Goal: Contribute content: Add original content to the website for others to see

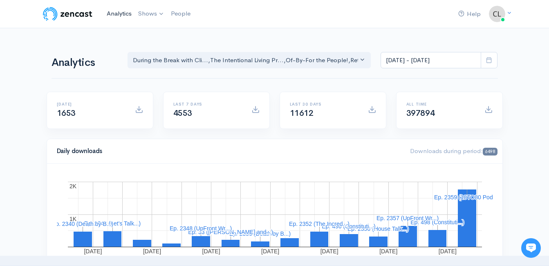
click at [113, 14] on link "Analytics" at bounding box center [120, 14] width 32 height 18
click at [115, 13] on link "Analytics" at bounding box center [120, 14] width 32 height 18
click at [90, 40] on div "Analytics During the Break with Cli... The Intentional Living Pr... Of-By-For t…" at bounding box center [275, 59] width 447 height 39
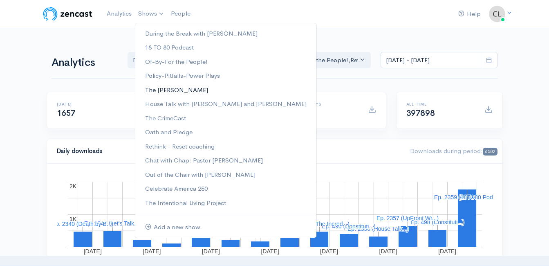
click at [170, 90] on link "The [PERSON_NAME]" at bounding box center [225, 90] width 181 height 14
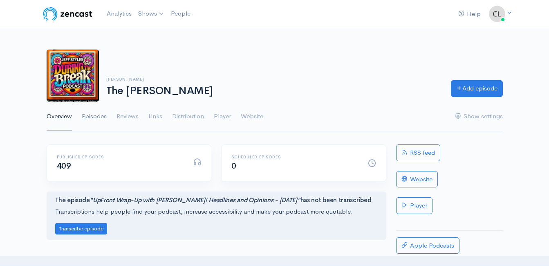
click at [99, 117] on link "Episodes" at bounding box center [94, 116] width 25 height 29
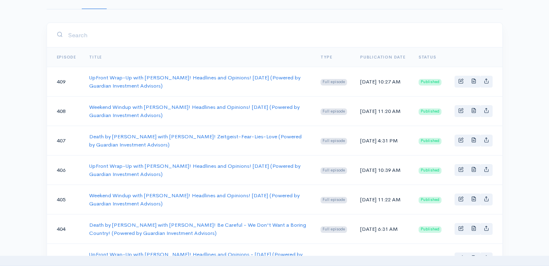
scroll to position [123, 0]
click at [122, 140] on link "Death by [PERSON_NAME] with [PERSON_NAME]! Zeitgeist-Fear-Lies-Love (Powered by…" at bounding box center [195, 139] width 213 height 15
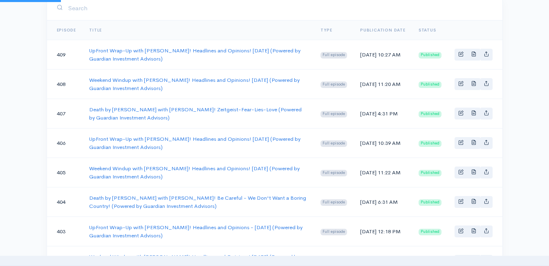
scroll to position [175, 0]
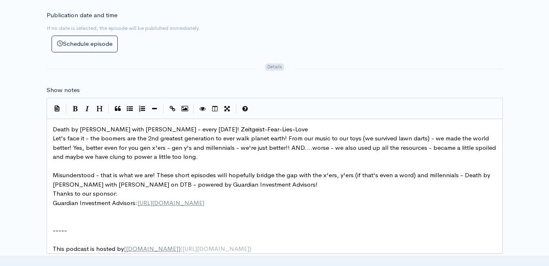
scroll to position [3, 0]
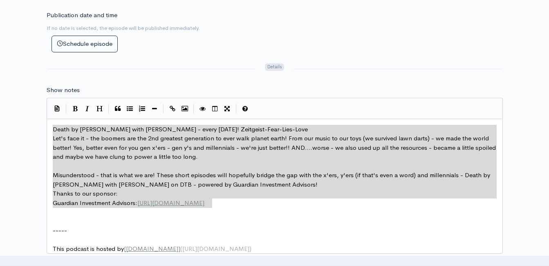
drag, startPoint x: 219, startPoint y: 200, endPoint x: 56, endPoint y: 131, distance: 177.5
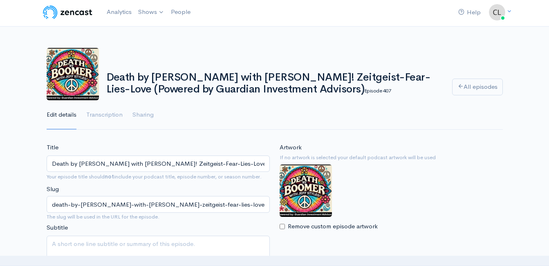
scroll to position [0, 0]
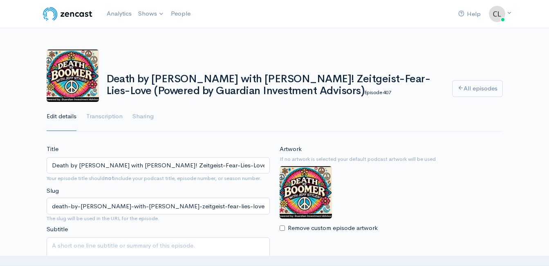
type textarea "Death by Boomer with Jeff Styles - every Wednesday! Zeitgeist-Fear-Lies-Love Le…"
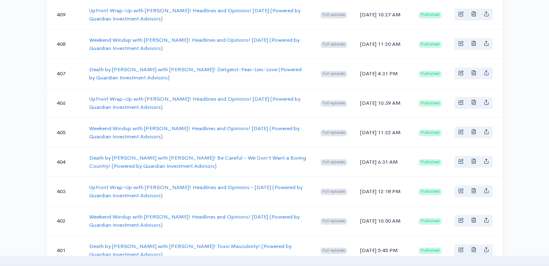
scroll to position [82, 0]
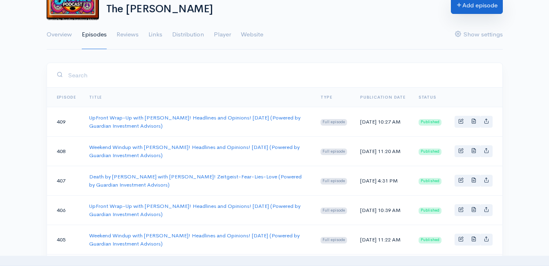
click at [500, 10] on link "Add episode" at bounding box center [477, 5] width 52 height 17
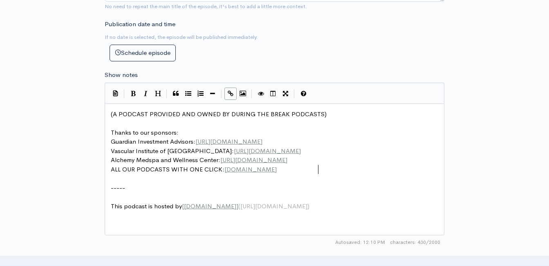
scroll to position [3, 0]
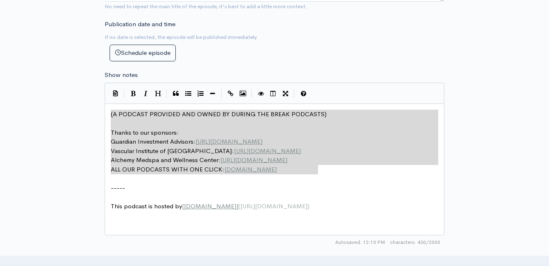
drag, startPoint x: 335, startPoint y: 173, endPoint x: 102, endPoint y: 87, distance: 248.2
type textarea "​(A PODCAST PROVIDED AND OWNED BY DURING THE BREAK PODCASTS) Thanks to our spon…"
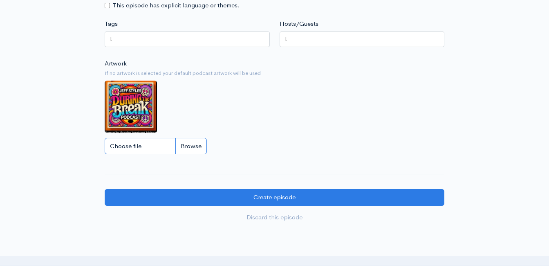
click at [183, 155] on input "Choose file" at bounding box center [156, 146] width 102 height 17
type input "C:\fakepath\DBBoomLOGO.JPG"
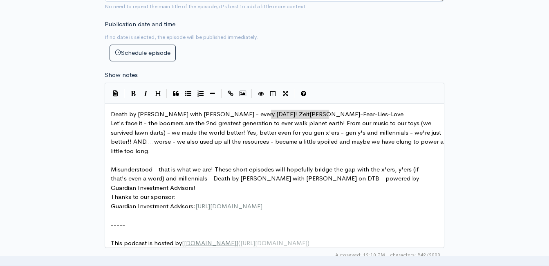
type textarea "tgeist-Fear-Lies-Love"
type textarea "Us Self-Absorbe"
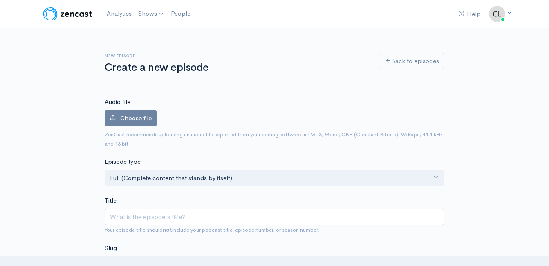
type textarea "d Boomers!"
click at [147, 110] on div "Audio file Choose file 0 ZenCast recommends uploading an audio file exported fr…" at bounding box center [275, 122] width 340 height 51
click at [146, 113] on label "Choose file" at bounding box center [131, 118] width 52 height 17
click at [0, 0] on input "Choose file" at bounding box center [0, 0] width 0 height 0
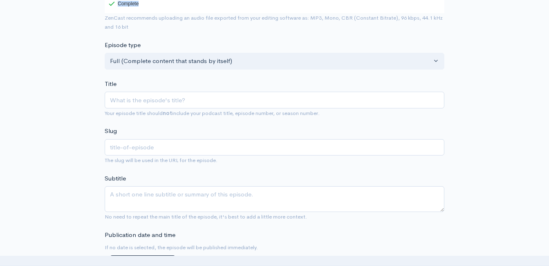
scroll to position [164, 0]
click at [165, 94] on div "Title Your episode title should not include your podcast title, episode number,…" at bounding box center [275, 98] width 340 height 38
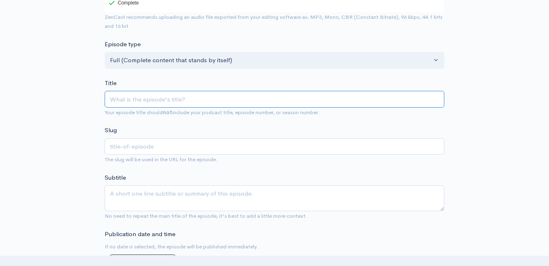
drag, startPoint x: 169, startPoint y: 102, endPoint x: 170, endPoint y: 98, distance: 4.4
click at [170, 98] on input "Title" at bounding box center [275, 99] width 340 height 17
type input "D"
type input "d"
type input "De"
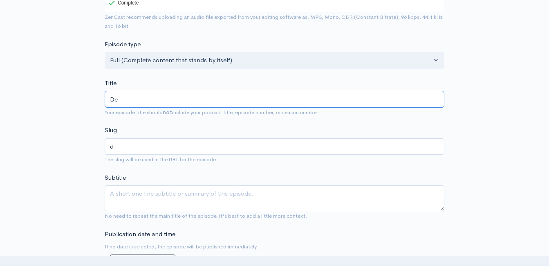
type input "de"
type input "Dea"
type input "dea"
type input "Deat"
type input "deat"
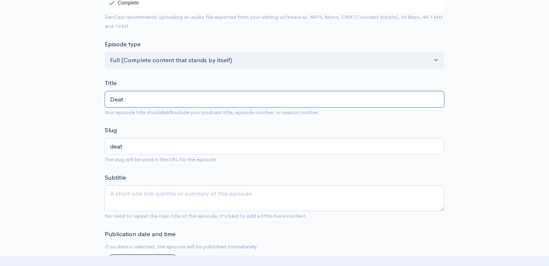
type input "Death"
type input "death"
type input "Death b"
type input "death-b"
type input "Death by"
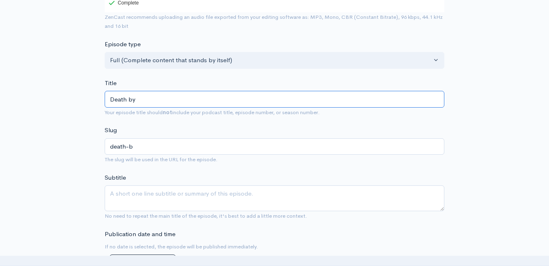
type input "death-by"
type input "Death by B"
type input "death-by-b"
type input "Death by Bo"
type input "death-by-bo"
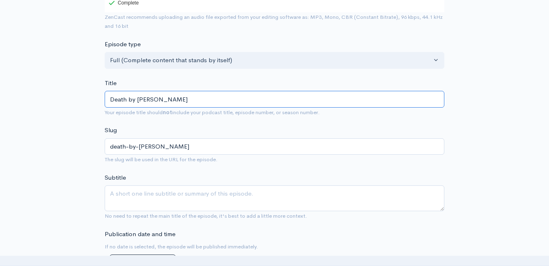
type input "Death by Boo"
type input "death-by-boo"
type input "Death by Boom"
type input "death-by-boom"
type input "Death by Boome"
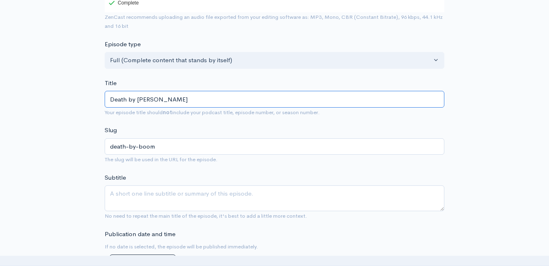
type input "death-by-boome"
type input "Death by Boomer"
type input "death-by-boomer"
type input "Death by Boomer w"
type input "death-by-boomer-w"
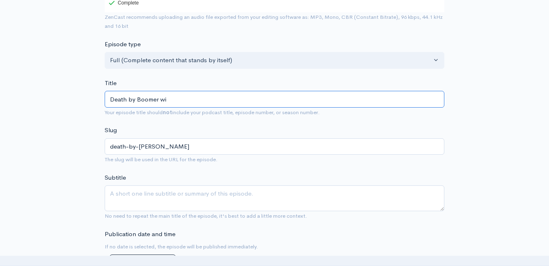
type input "Death by Boomer wit"
type input "death-by-boomer-wi"
type input "Death by Boomer with"
type input "death-by-boomer-with"
type input "Death by Boomer with J"
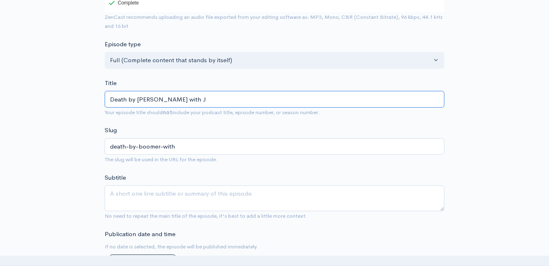
type input "death-by-boomer-with-j"
type input "Death by Boomer with Je"
type input "death-by-boomer-with-je"
type input "Death by Boomer with Jef"
type input "death-by-boomer-with-jef"
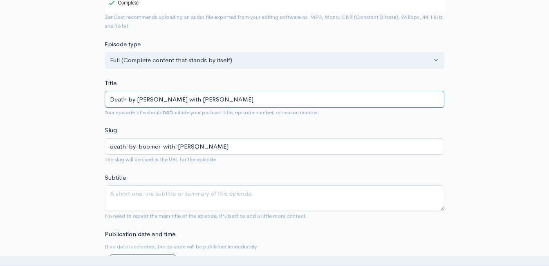
type input "Death by Boomer with Jeff"
type input "death-by-boomer-with-jeff"
type input "Death by Boomer with Jeff S"
type input "death-by-boomer-with-jeff-s"
type input "Death by Boomer with Jeff Sty"
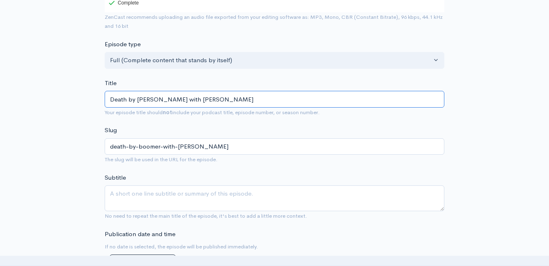
type input "death-by-boomer-with-jeff-sty"
type input "Death by Boomer with Jeff Styl"
type input "death-by-boomer-with-jeff-styl"
type input "Death by Boomer with Jeff Style"
type input "death-by-boomer-with-jeff-style"
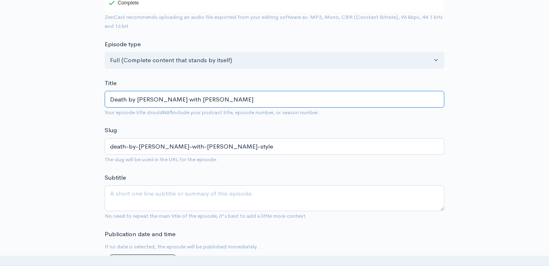
type input "Death by Boomer with Jeff Styles"
type input "death-by-boomer-with-jeff-styles"
type input "Death by Boomer with Jeff Styles! (P"
type input "death-by-boomer-with-jeff-styles-p"
type input "Death by Boomer with Jeff Styles! (Pow"
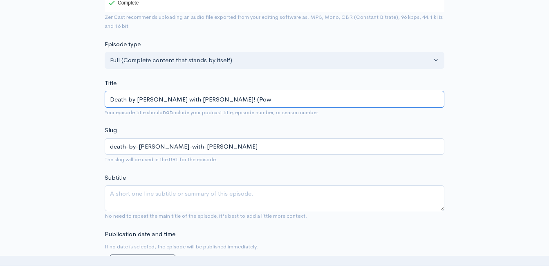
type input "death-by-boomer-with-jeff-styles-pow"
type input "Death by Boomer with Jeff Styles! (Power"
type input "death-by-boomer-with-jeff-styles-power"
type input "Death by Boomer with Jeff Styles! (Powere"
type input "death-by-boomer-with-jeff-styles-powere"
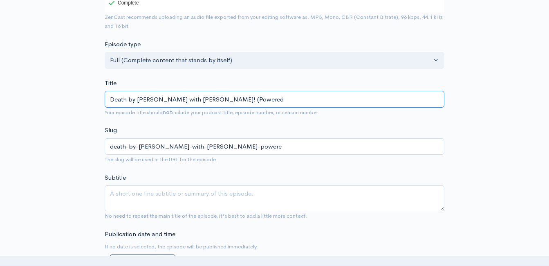
type input "Death by Boomer with Jeff Styles! (Poweredc"
type input "death-by-boomer-with-jeff-styles-poweredc"
type input "Death by Boomer with Jeff Styles! (Poweredc b"
type input "death-by-boomer-with-jeff-styles-poweredc-b"
type input "Death by Boomer with Jeff Styles! (Poweredc by"
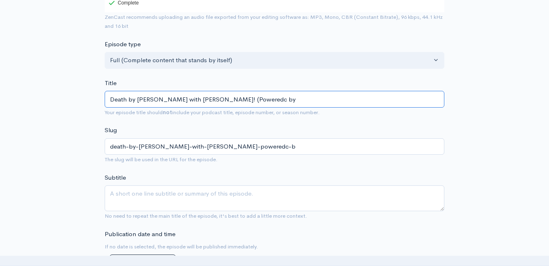
type input "death-by-boomer-with-jeff-styles-poweredc-by"
type input "Death by Boomer with Jeff Styles! (Poweredc b"
type input "death-by-boomer-with-jeff-styles-poweredc-b"
type input "Death by Boomer with Jeff Styles! (Poweredc"
type input "death-by-boomer-with-jeff-styles-poweredc"
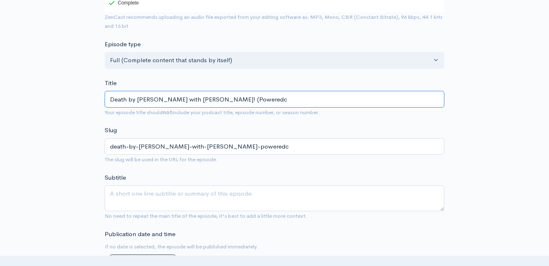
type input "Death by Boomer with Jeff Styles! (Powered"
type input "death-by-boomer-with-jeff-styles-powered"
type input "Death by Boomer with Jeff Styles! (Powered b"
type input "death-by-boomer-with-jeff-styles-powered-b"
type input "Death by Boomer with Jeff Styles! (Powered by"
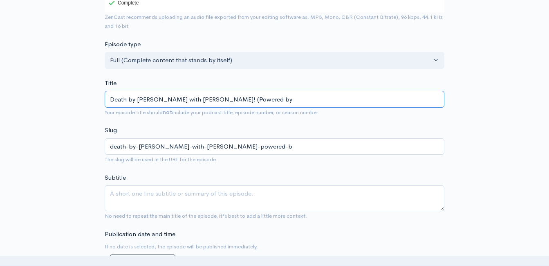
type input "death-by-boomer-with-jeff-styles-powered-by"
type input "Death by Boomer with Jeff Styles! (Powered by G"
type input "death-by-boomer-with-jeff-styles-powered-by-g"
type input "Death by Boomer with Jeff Styles! (Powered by Gu"
type input "death-by-boomer-with-jeff-styles-powered-by-gu"
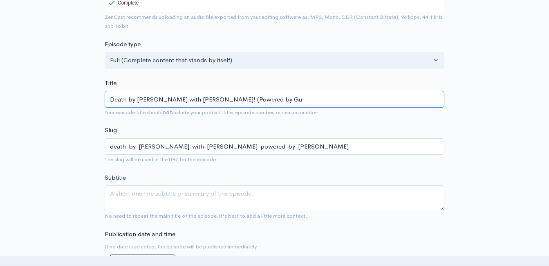
type input "Death by Boomer with Jeff Styles! (Powered by Gua"
type input "death-by-boomer-with-jeff-styles-powered-by-gua"
type input "Death by Boomer with Jeff Styles! (Powered by Guar"
type input "death-by-boomer-with-jeff-styles-powered-by-guar"
type input "Death by Boomer with Jeff Styles! (Powered by Guard"
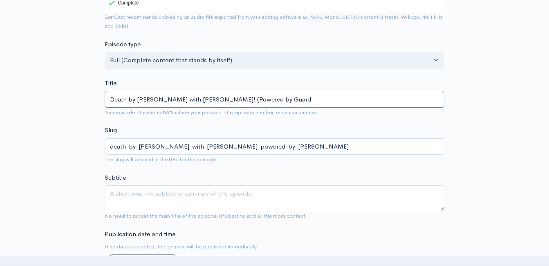
type input "death-by-boomer-with-jeff-styles-powered-by-guard"
type input "Death by Boomer with Jeff Styles! (Powered by Guardi"
type input "death-by-boomer-with-jeff-styles-powered-by-guardi"
type input "Death by Boomer with Jeff Styles! (Powered by Guardia"
type input "death-by-boomer-with-jeff-styles-powered-by-guardia"
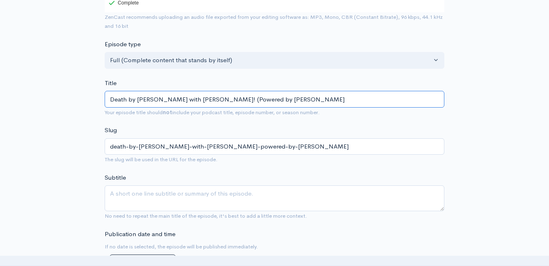
type input "Death by Boomer with Jeff Styles! (Powered by Guardian"
type input "death-by-boomer-with-jeff-styles-powered-by-guardian"
type input "Death by Boomer with Jeff Styles! (Powered by Guardian I"
type input "death-by-boomer-with-jeff-styles-powered-by-guardian-i"
type input "Death by Boomer with Jeff Styles! (Powered by Guardian In"
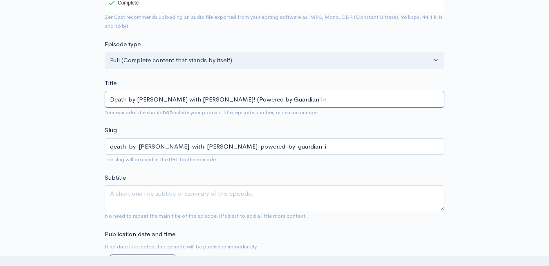
type input "death-by-boomer-with-jeff-styles-powered-by-guardian-in"
type input "Death by Boomer with Jeff Styles! (Powered by Guardian Inv"
type input "death-by-boomer-with-jeff-styles-powered-by-guardian-inv"
type input "Death by Boomer with Jeff Styles! (Powered by Guardian Inve"
type input "death-by-boomer-with-jeff-styles-powered-by-guardian-inve"
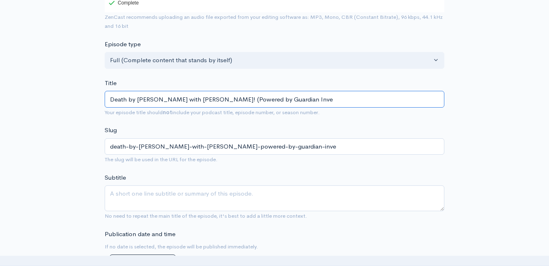
type input "Death by Boomer with Jeff Styles! (Powered by Guardian Inves"
type input "death-by-boomer-with-jeff-styles-powered-by-guardian-inves"
type input "Death by Boomer with Jeff Styles! (Powered by Guardian Invest"
type input "death-by-boomer-with-jeff-styles-powered-by-guardian-invest"
type input "Death by Boomer with Jeff Styles! (Powered by Guardian Investm"
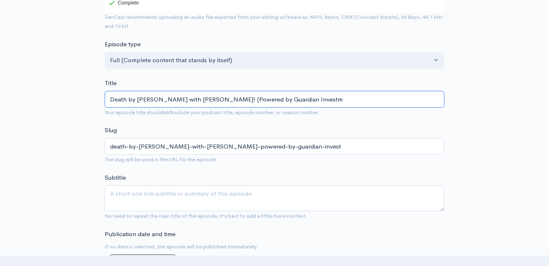
type input "death-by-boomer-with-jeff-styles-powered-by-guardian-investm"
type input "Death by Boomer with Jeff Styles! (Powered by Guardian Investme"
type input "death-by-boomer-with-jeff-styles-powered-by-guardian-investme"
type input "Death by Boomer with Jeff Styles! (Powered by Guardian Investmen"
type input "death-by-boomer-with-jeff-styles-powered-by-guardian-investmen"
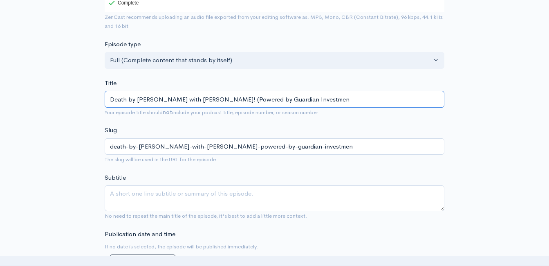
type input "Death by Boomer with Jeff Styles! (Powered by Guardian Investment"
type input "death-by-boomer-with-jeff-styles-powered-by-guardian-investment"
type input "Death by Boomer with Jeff Styles! (Powered by Guardian Investment A"
type input "death-by-boomer-with-jeff-styles-powered-by-guardian-investment-a"
type input "Death by Boomer with Jeff Styles! (Powered by Guardian Investment Ad"
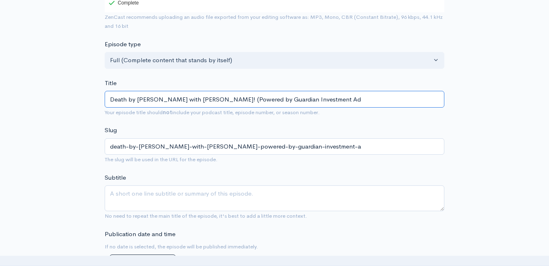
type input "death-by-boomer-with-jeff-styles-powered-by-guardian-investment-ad"
type input "Death by Boomer with Jeff Styles! (Powered by Guardian Investment Adv"
type input "death-by-boomer-with-jeff-styles-powered-by-guardian-investment-adv"
type input "Death by Boomer with Jeff Styles! (Powered by Guardian Investment Advi"
type input "death-by-boomer-with-jeff-styles-powered-by-guardian-investment-advi"
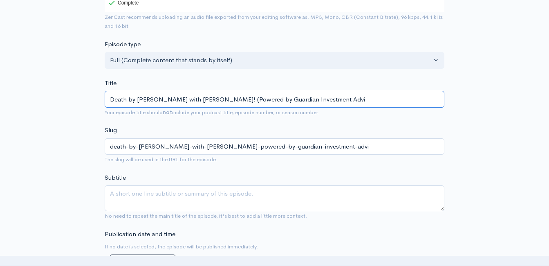
type input "Death by Boomer with Jeff Styles! (Powered by Guardian Investment Advis"
type input "death-by-boomer-with-jeff-styles-powered-by-guardian-investment-advis"
type input "Death by Boomer with Jeff Styles! (Powered by Guardian Investment Advisor"
type input "death-by-boomer-with-jeff-styles-powered-by-guardian-investment-advisor"
type input "Death by Boomer with Jeff Styles! (Powered by Guardian Investment Advisors"
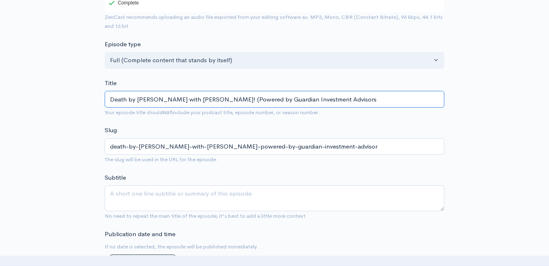
type input "death-by-boomer-with-jeff-styles-powered-by-guardian-investment-advisors"
click at [202, 102] on input "Death by Boomer with Jeff Styles! (Powered by Guardian Investment Advisors)" at bounding box center [275, 99] width 340 height 17
click at [203, 100] on input "Death by Boomer with Jeff Styles! (Powered by Guardian Investment Advisors)" at bounding box center [275, 99] width 340 height 17
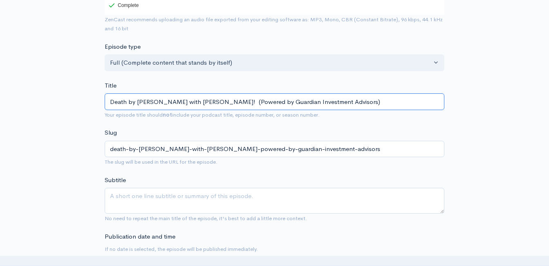
scroll to position [0, 0]
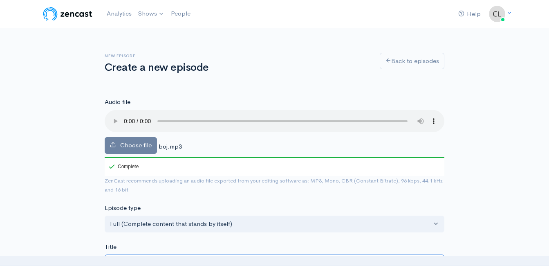
type input "Death by Boomer with Jeff Styles! (Powered by Guardian Investment Advisors)"
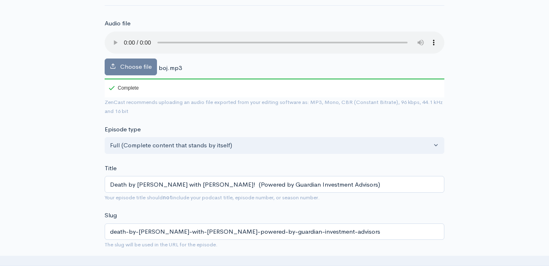
scroll to position [82, 0]
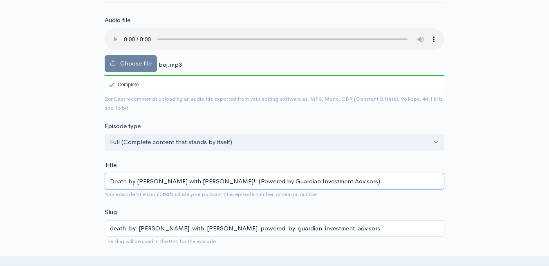
click at [205, 183] on input "Death by Boomer with Jeff Styles! (Powered by Guardian Investment Advisors)" at bounding box center [275, 181] width 340 height 17
type input "Death by Boomer with Jeff Styles! A (Powered by Guardian Investment Advisors)"
type input "death-by-boomer-with-jeff-styles-a-powered-by-guardian-investment-advisors"
type input "Death by Boomer with Jeff Styles! A B (Powered by Guardian Investment Advisors)"
type input "death-by-boomer-with-jeff-styles-a-b-powered-by-guardian-investment-advisors"
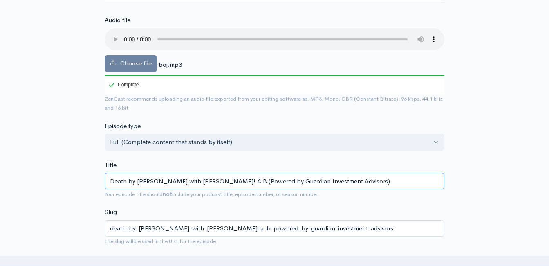
type input "Death by Boomer with Jeff Styles! A Bo (Powered by Guardian Investment Advisors)"
type input "death-by-boomer-with-jeff-styles-a-bo-powered-by-guardian-investment-advisors"
type input "Death by Boomer with Jeff Styles! A Boo (Powered by Guardian Investment Advisor…"
type input "death-by-boomer-with-jeff-styles-a-boo-powered-by-guardian-investment-advisors"
type input "Death by Boomer with Jeff Styles! A Boom (Powered by Guardian Investment Adviso…"
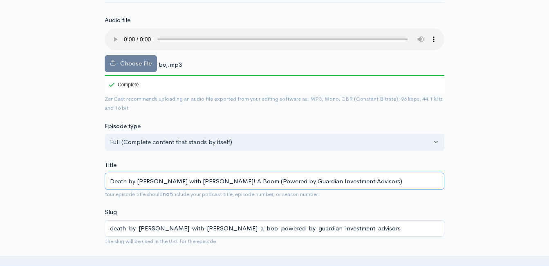
type input "death-by-boomer-with-jeff-styles-a-boom-powered-by-guardian-investment-advisors"
type input "Death by Boomer with Jeff Styles! A Boomer (Powered by Guardian Investment Advi…"
type input "death-by-boomer-with-jeff-styles-a-boomer-powered-by-guardian-investment-adviso…"
type input "Death by Boomer with Jeff Styles! A Boomers (Powered by Guardian Investment Adv…"
type input "death-by-boomer-with-jeff-styles-a-boomers-powered-by-guardian-investment-advis…"
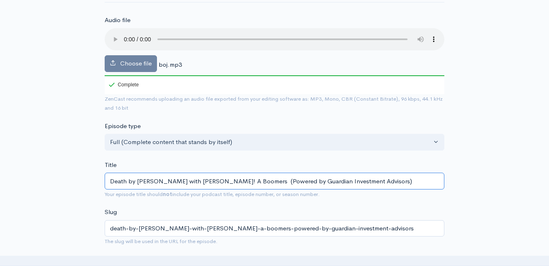
type input "Death by Boomer with Jeff Styles! A Boomers M (Powered by Guardian Investment A…"
type input "death-by-boomer-with-jeff-styles-a-boomers-m-powered-by-guardian-investment-adv…"
type input "Death by Boomer with Jeff Styles! A Boomers Me (Powered by Guardian Investment …"
type input "death-by-boomer-with-jeff-styles-a-boomers-me-powered-by-guardian-investment-ad…"
type input "Death by Boomer with Jeff Styles! A Boomers Mem (Powered by Guardian Investment…"
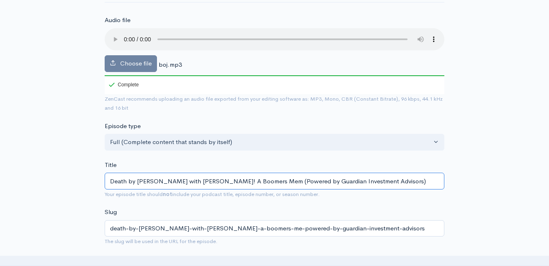
type input "death-by-boomer-with-jeff-styles-a-boomers-mem-powered-by-guardian-investment-a…"
type input "Death by Boomer with Jeff Styles! A Boomers Memo (Powered by Guardian Investmen…"
type input "death-by-boomer-with-jeff-styles-a-boomers-memo-powered-by-guardian-investment-…"
type input "Death by Boomer with Jeff Styles! A Boomers Memor (Powered by Guardian Investme…"
type input "death-by-boomer-with-jeff-styles-a-boomers-memor-powered-by-guardian-investment…"
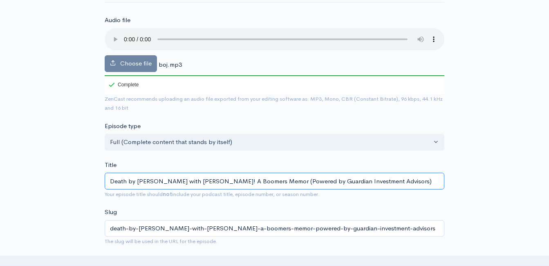
type input "Death by Boomer with Jeff Styles! A Boomers Memory (Powered by Guardian Investm…"
type input "death-by-boomer-with-jeff-styles-a-boomers-memory-powered-by-guardian-investmen…"
type input "Death by Boomer with Jeff Styles! A Boomers Memory L (Powered by Guardian Inves…"
type input "death-by-boomer-with-jeff-styles-a-boomers-memory-l-powered-by-guardian-investm…"
type input "Death by Boomer with Jeff Styles! A Boomers Memory La (Powered by Guardian Inve…"
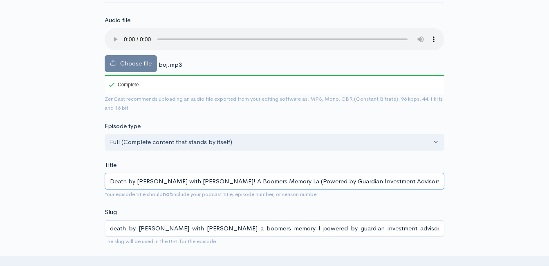
type input "death-by-boomer-with-jeff-styles-a-boomers-memory-la-powered-by-guardian-invest…"
type input "Death by Boomer with Jeff Styles! A Boomers Memory Lan (Powered by Guardian Inv…"
type input "death-by-boomer-with-jeff-styles-a-boomers-memory-lan-powered-by-guardian-inves…"
type input "Death by Boomer with Jeff Styles! A Boomers Memory Lane (Powered by Guardian In…"
type input "death-by-boomer-with-jeff-styles-a-boomers-memory-lane-powered-by-guardian-inve…"
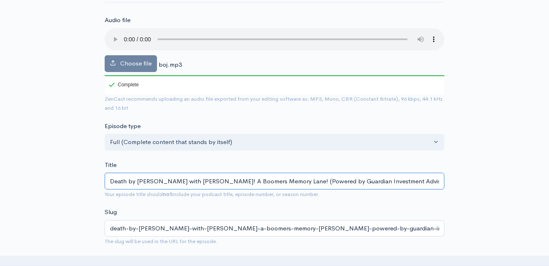
drag, startPoint x: 275, startPoint y: 182, endPoint x: 207, endPoint y: 182, distance: 67.9
click at [207, 182] on input "Death by [PERSON_NAME] with [PERSON_NAME]! A Boomers Memory Lane! (Powered by G…" at bounding box center [275, 181] width 340 height 17
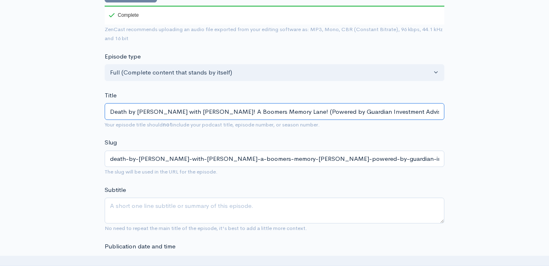
scroll to position [368, 0]
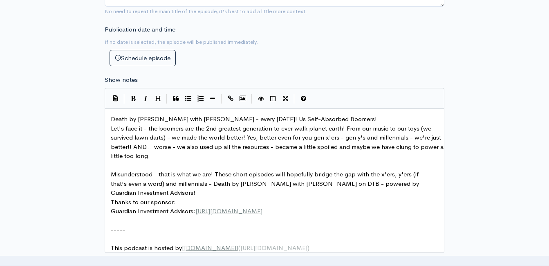
type input "Death by [PERSON_NAME] with [PERSON_NAME]! A Boomers Memory Lane! (Powered by G…"
drag, startPoint x: 343, startPoint y: 116, endPoint x: 261, endPoint y: 120, distance: 81.5
type textarea "​Us Self-Absorbed Boomers!"
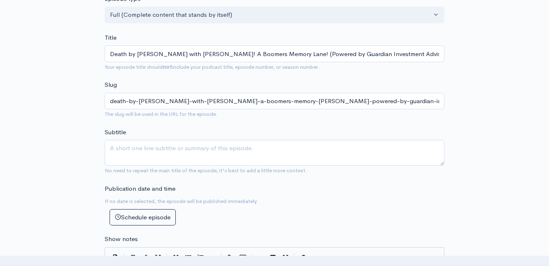
scroll to position [205, 0]
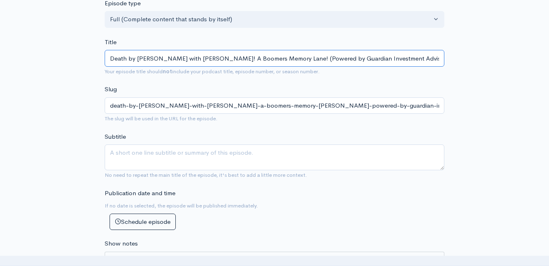
click at [241, 58] on input "Death by [PERSON_NAME] with [PERSON_NAME]! A Boomers Memory Lane! (Powered by G…" at bounding box center [275, 58] width 340 height 17
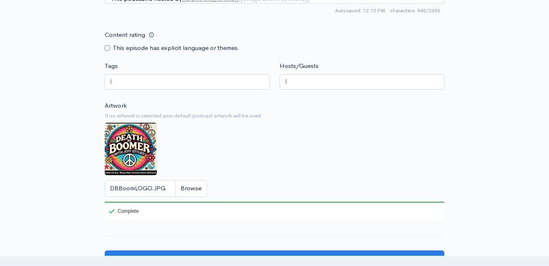
scroll to position [736, 0]
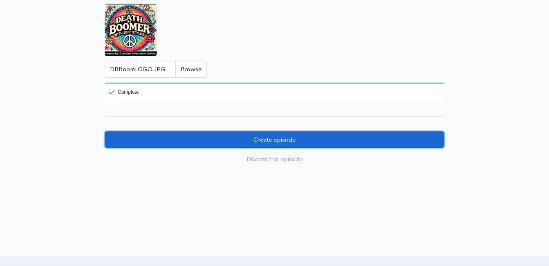
click at [280, 147] on input "Create episode" at bounding box center [275, 139] width 340 height 17
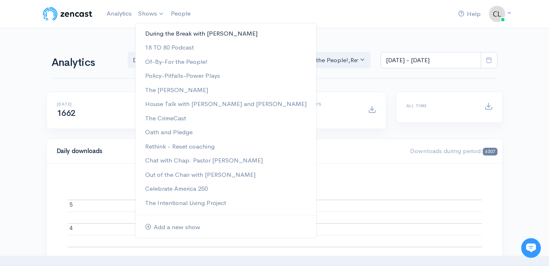
click at [149, 33] on link "During the Break with [PERSON_NAME]" at bounding box center [225, 34] width 181 height 14
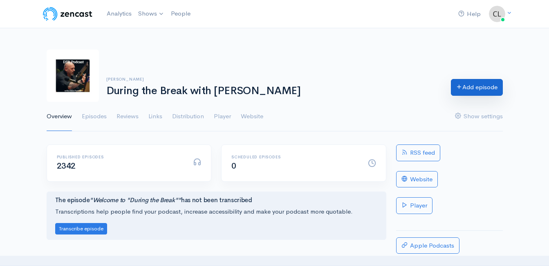
click at [471, 90] on link "Add episode" at bounding box center [477, 87] width 52 height 17
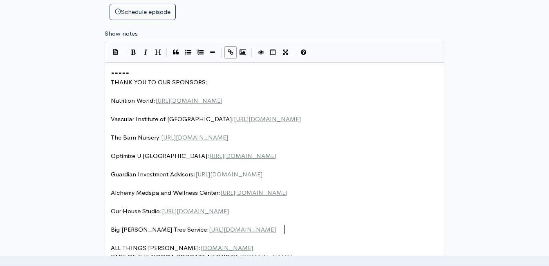
scroll to position [3, 0]
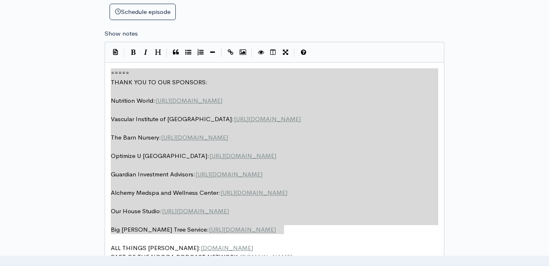
drag, startPoint x: 286, startPoint y: 226, endPoint x: 114, endPoint y: 80, distance: 225.3
type textarea "​===== THANK YOU TO OUR SPONSORS: Nutrition World: https://nutritionw.com/ Vasc…"
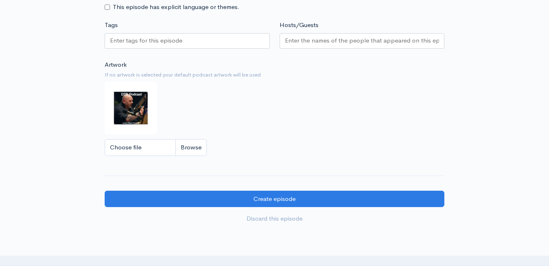
scroll to position [701, 0]
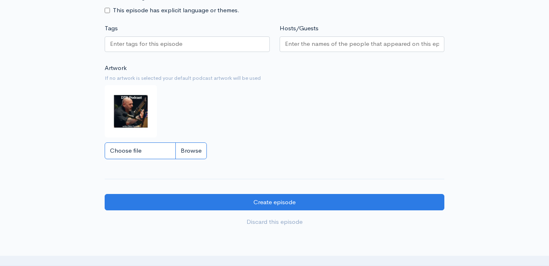
click at [197, 159] on input "Choose file" at bounding box center [156, 150] width 102 height 17
type input "C:\fakepath\DBBoomLOGO.JPG"
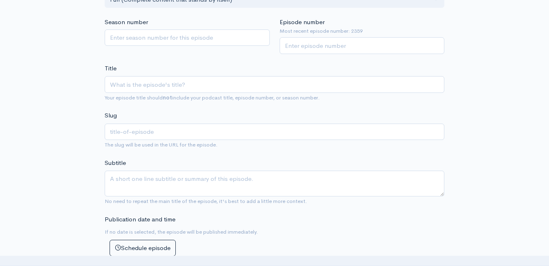
scroll to position [87, 0]
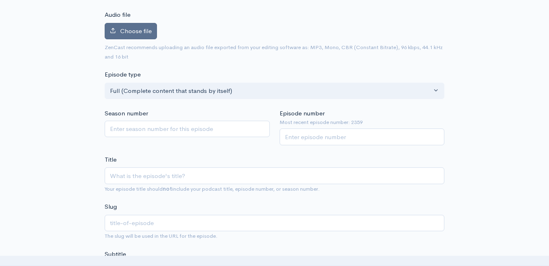
click at [138, 37] on label "Choose file" at bounding box center [131, 31] width 52 height 17
click at [0, 0] on input "Choose file" at bounding box center [0, 0] width 0 height 0
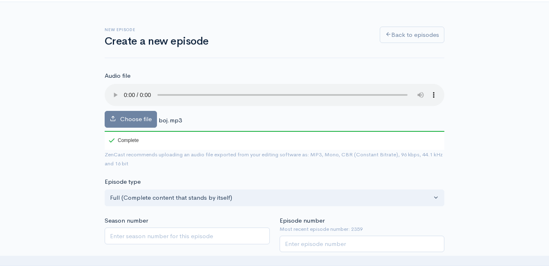
scroll to position [46, 0]
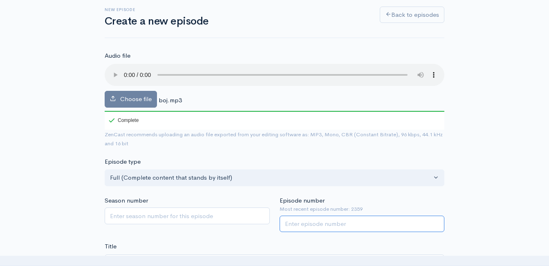
click at [381, 222] on input "Episode number" at bounding box center [362, 224] width 165 height 17
type input "2360"
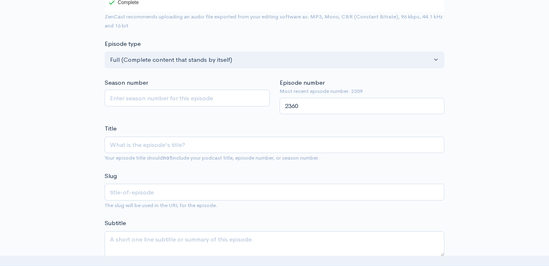
scroll to position [169, 0]
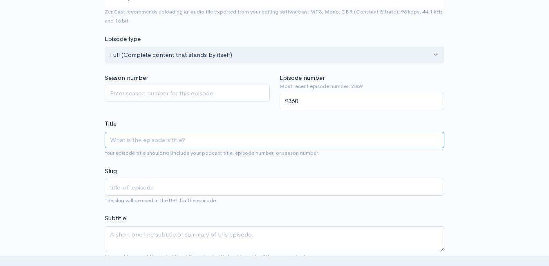
click at [137, 141] on input "Title" at bounding box center [275, 140] width 340 height 17
paste input "Death by [PERSON_NAME] with [PERSON_NAME]! A Boomers Memory Lane! (Powered by G…"
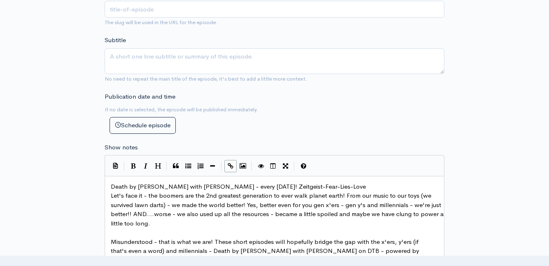
scroll to position [374, 0]
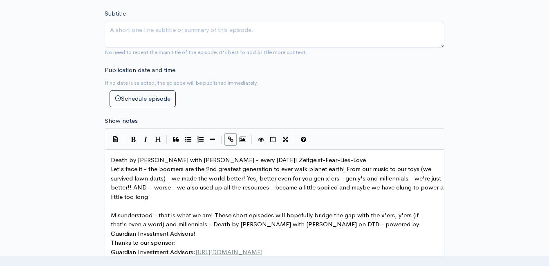
type input "Death by [PERSON_NAME] with [PERSON_NAME]! A Boomers Memory Lane! (Powered by G…"
type input "death-by-boomer-with-jeff-styles-a-boomers-memory-lane-powered-by-guardian-inve…"
type textarea "eist-Fear-Lies-Love"
type textarea "A walk down Boomer Memory La"
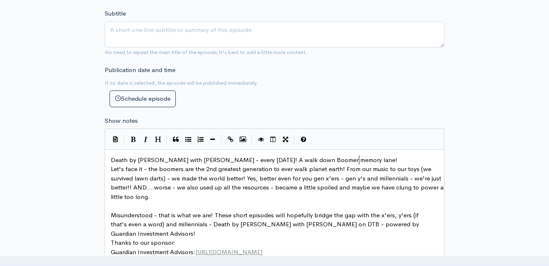
type textarea "memory lane!"
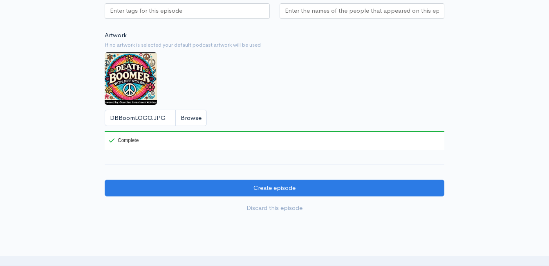
scroll to position [783, 0]
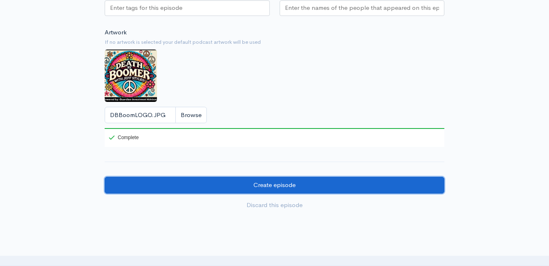
click at [288, 190] on input "Create episode" at bounding box center [275, 185] width 340 height 17
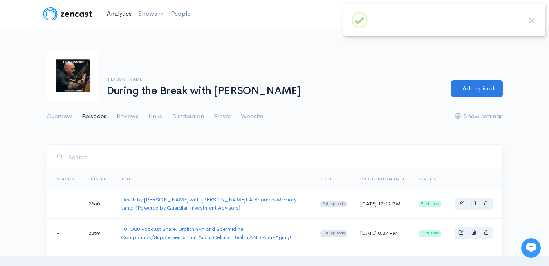
click at [124, 14] on link "Analytics" at bounding box center [120, 14] width 32 height 18
